Goal: Transaction & Acquisition: Purchase product/service

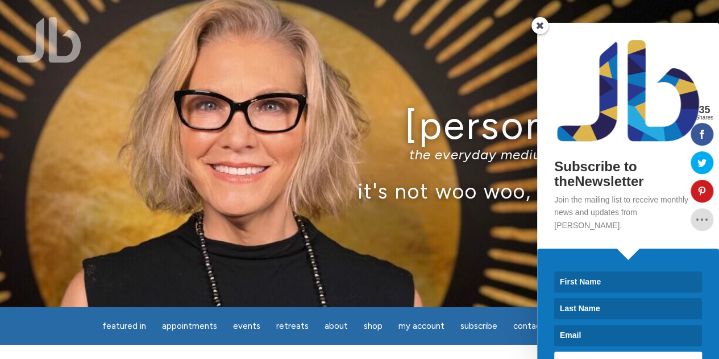
click at [599, 271] on input at bounding box center [628, 281] width 148 height 21
type input "[PERSON_NAME]"
type input "[EMAIL_ADDRESS][DOMAIN_NAME]"
click at [605, 355] on button "SUBSCRIBE!" at bounding box center [628, 361] width 148 height 21
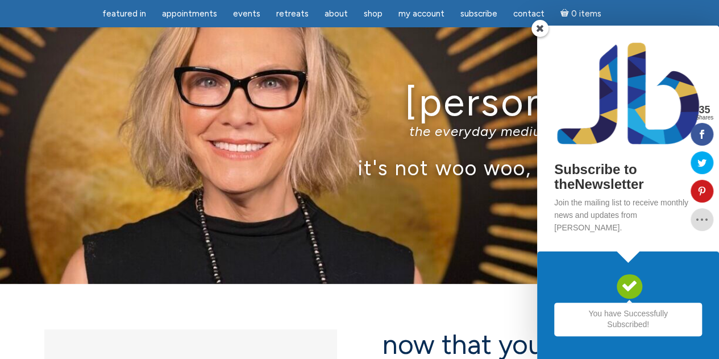
scroll to position [58, 0]
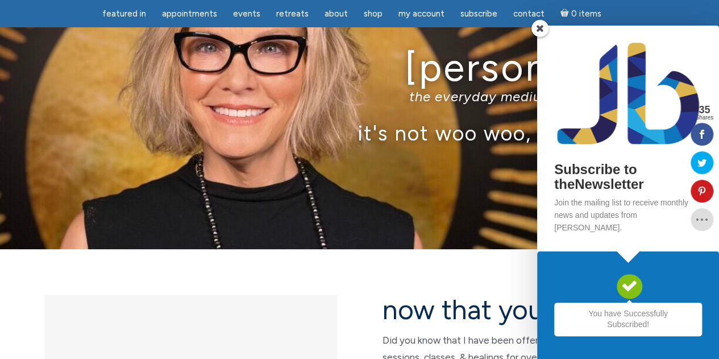
click at [539, 37] on span at bounding box center [539, 28] width 17 height 17
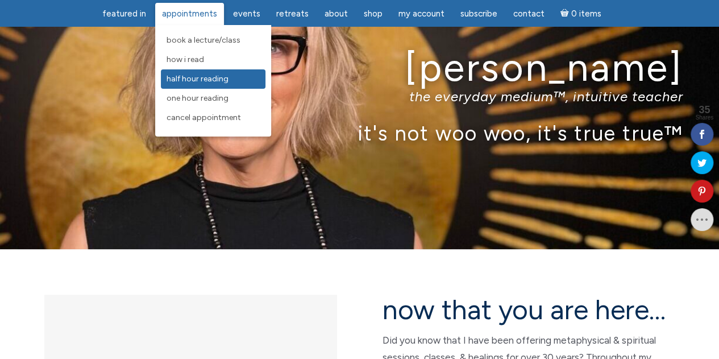
click at [203, 78] on span "Half Hour Reading" at bounding box center [198, 79] width 62 height 10
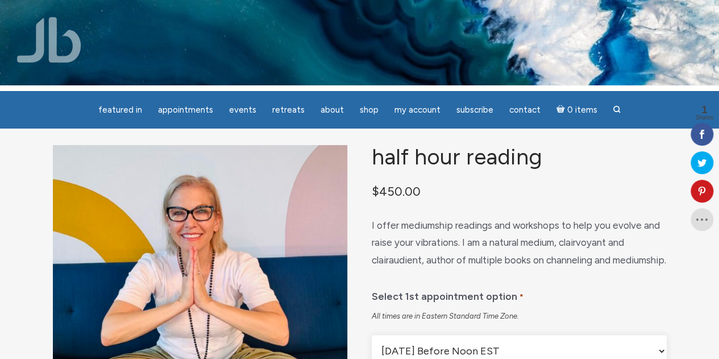
scroll to position [5, 0]
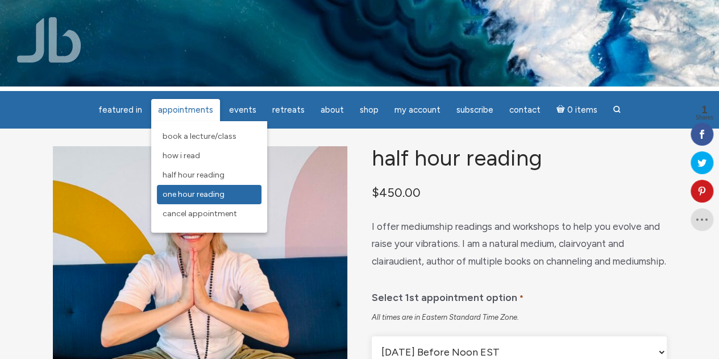
click at [187, 187] on link "One Hour Reading" at bounding box center [209, 194] width 105 height 19
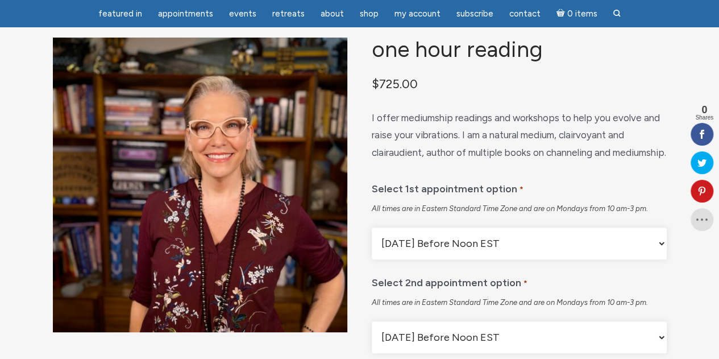
scroll to position [77, 0]
